Goal: Find specific page/section: Find specific page/section

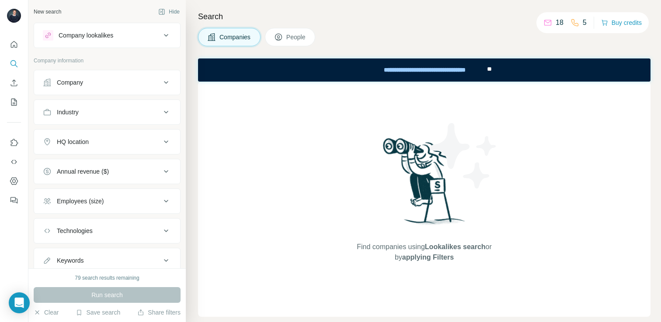
click at [168, 81] on icon at bounding box center [166, 82] width 10 height 10
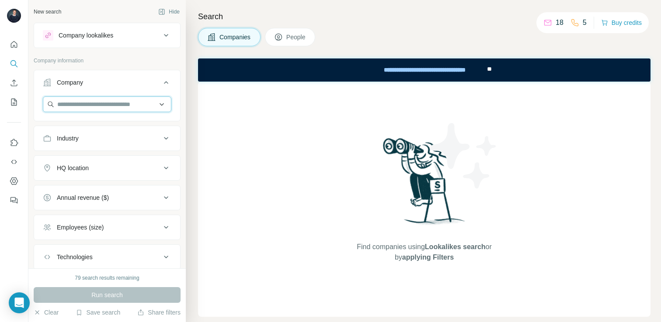
click at [119, 102] on input "text" at bounding box center [107, 105] width 128 height 16
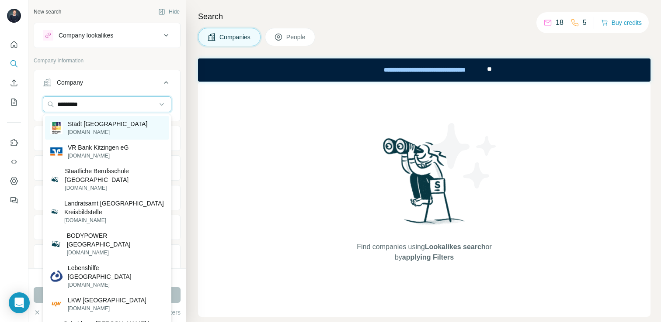
type input "*********"
click at [108, 129] on p "[DOMAIN_NAME]" at bounding box center [108, 132] width 80 height 8
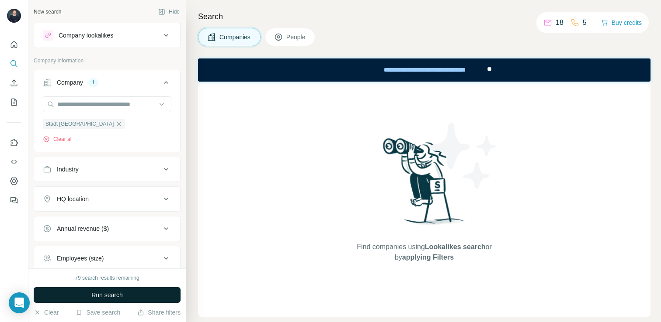
click at [99, 296] on span "Run search" at bounding box center [106, 295] width 31 height 9
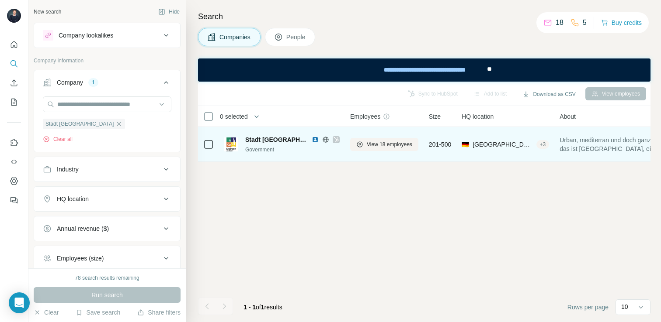
click at [269, 140] on span "Stadt [GEOGRAPHIC_DATA]" at bounding box center [276, 139] width 62 height 9
click at [368, 144] on span "View 18 employees" at bounding box center [389, 145] width 45 height 8
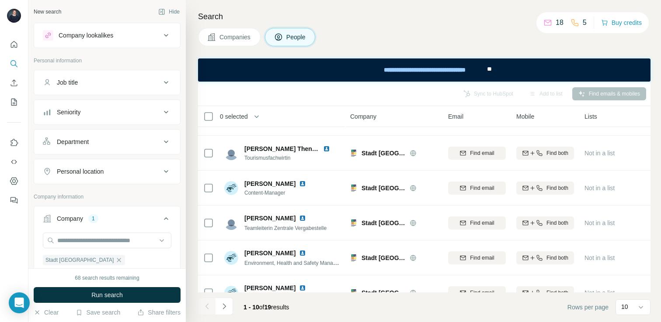
scroll to position [184, 0]
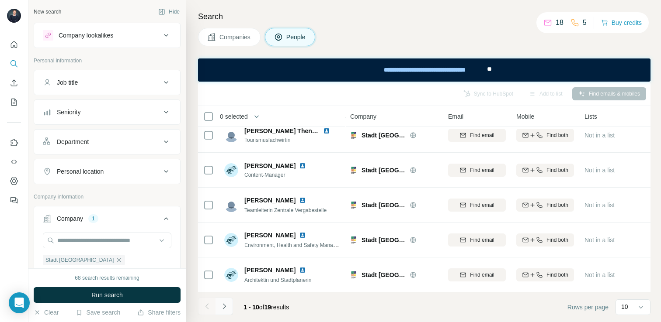
click at [223, 306] on icon "Navigate to next page" at bounding box center [224, 306] width 9 height 9
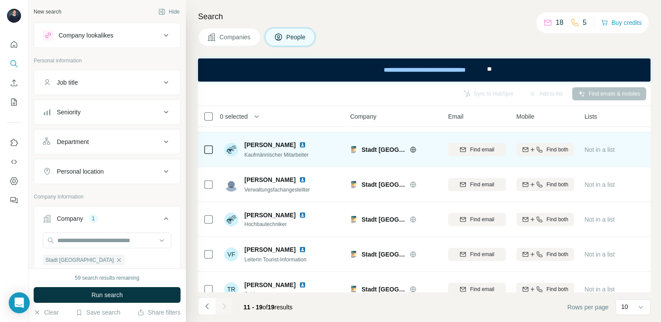
scroll to position [149, 0]
